Goal: Task Accomplishment & Management: Complete application form

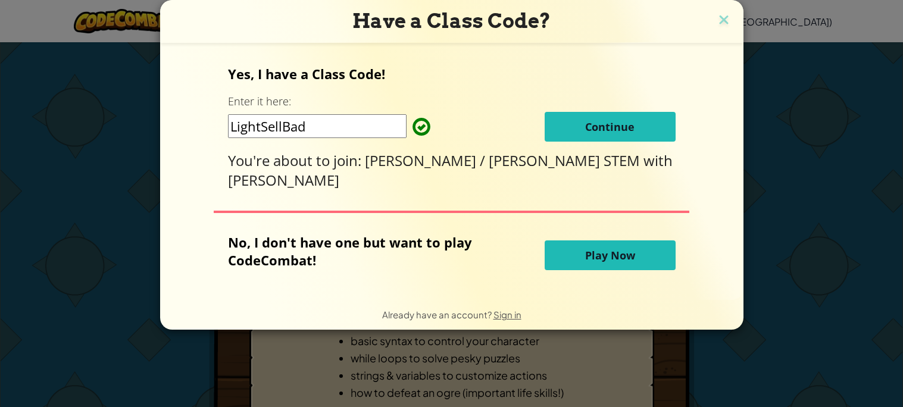
click at [603, 134] on span "Continue" at bounding box center [609, 127] width 49 height 14
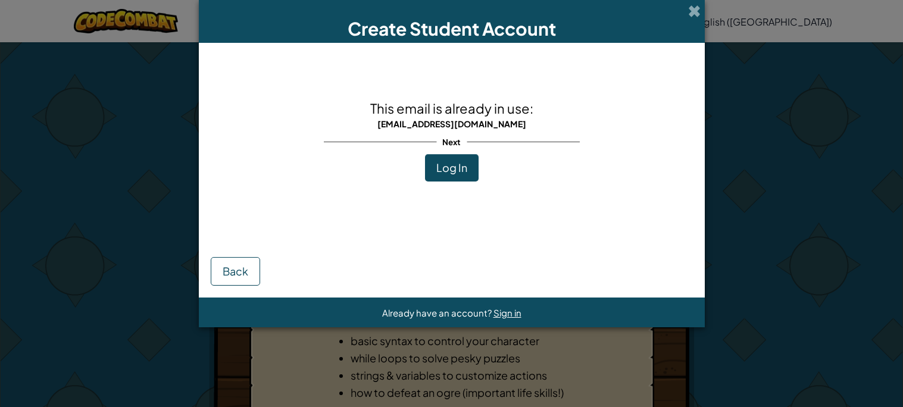
click at [457, 163] on span "Log In" at bounding box center [452, 168] width 31 height 14
